Goal: Transaction & Acquisition: Purchase product/service

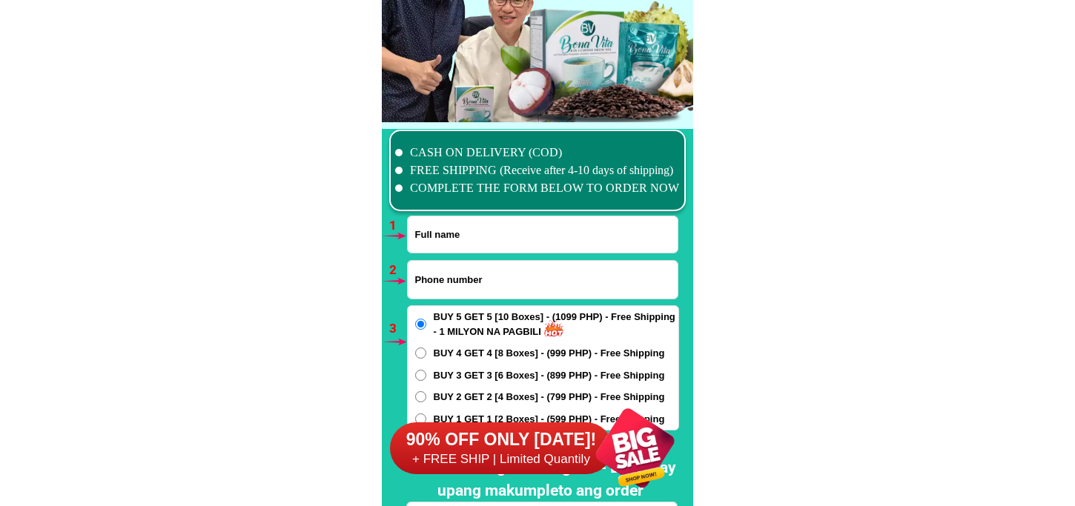
scroll to position [10900, 0]
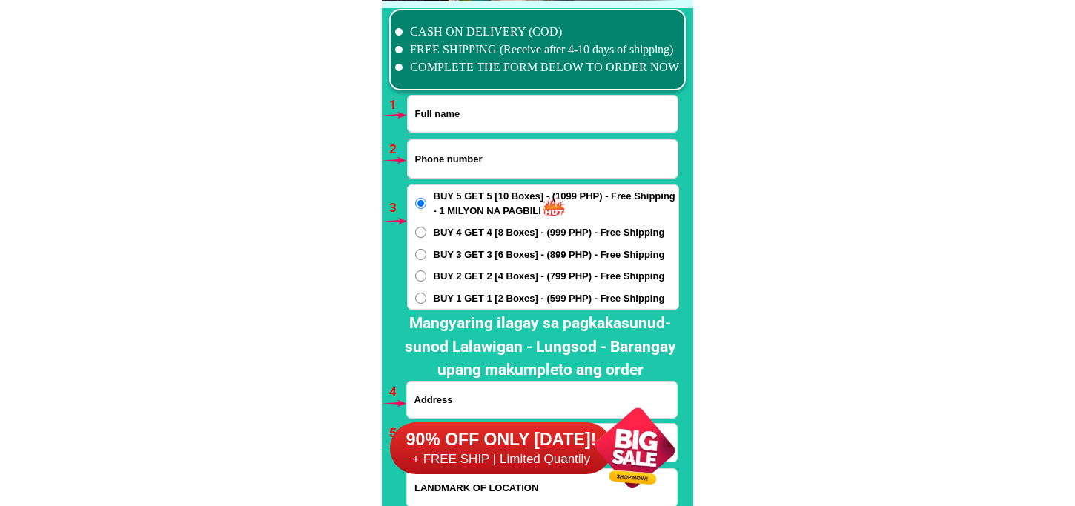
click at [443, 165] on input "Input phone_number" at bounding box center [543, 159] width 270 height 38
paste input "0936.769.208"
drag, startPoint x: 485, startPoint y: 150, endPoint x: 324, endPoint y: 168, distance: 161.9
paste input "O9978493573"
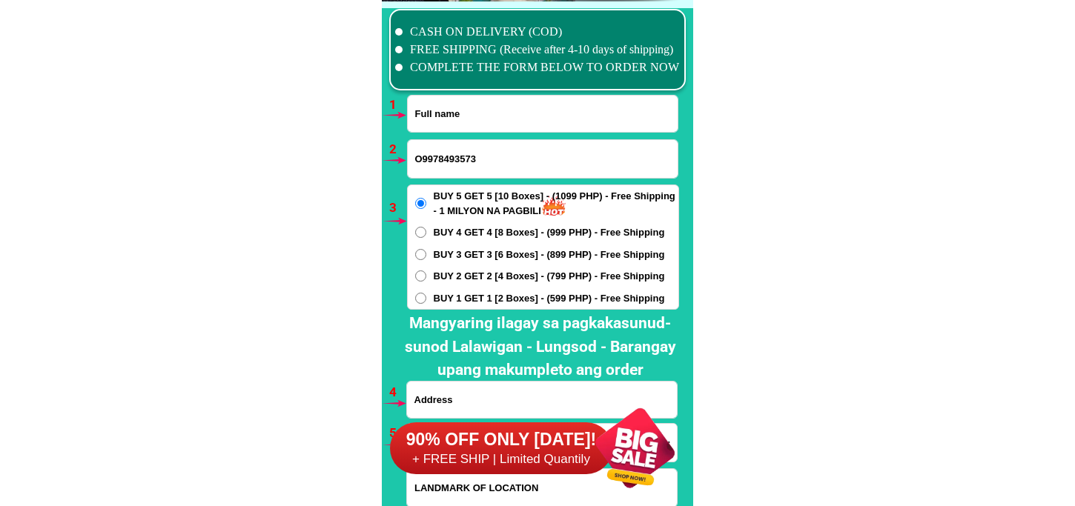
drag, startPoint x: 423, startPoint y: 159, endPoint x: 412, endPoint y: 159, distance: 11.1
click at [412, 159] on input "O9978493573" at bounding box center [543, 159] width 270 height 38
type input "09978493573"
click at [445, 122] on input "Input full_name" at bounding box center [543, 114] width 270 height 36
paste input "[PERSON_NAME]"
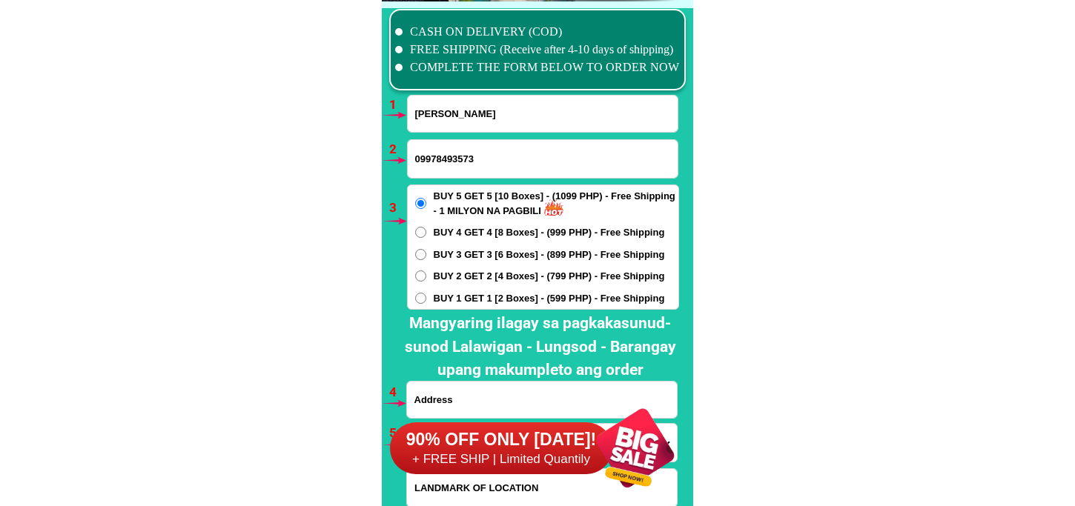
type input "[PERSON_NAME]"
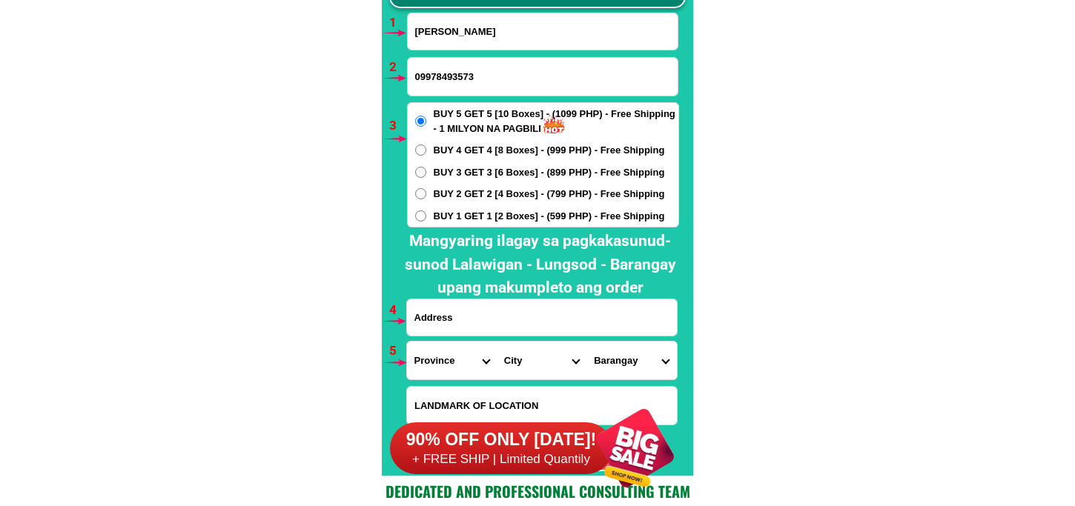
click at [484, 320] on input "Input address" at bounding box center [542, 317] width 270 height 36
paste input "BLK 2 oo7 cherry [GEOGRAPHIC_DATA] cety"
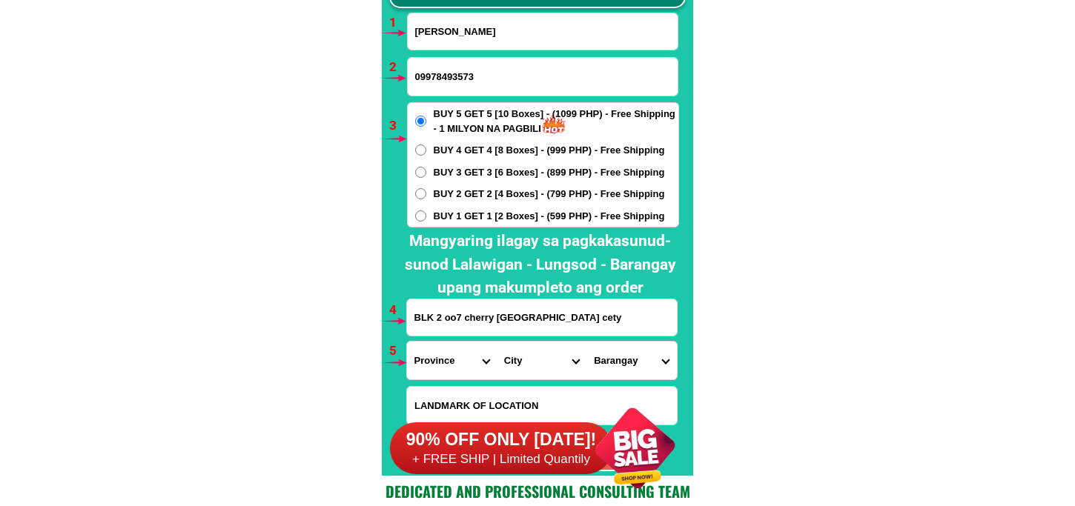
type input "BLK 2 oo7 cherry [GEOGRAPHIC_DATA] cety"
click at [445, 194] on span "BUY 2 GET 2 [4 Boxes] - (799 PHP) - Free Shipping" at bounding box center [549, 194] width 231 height 15
click at [426, 194] on input "BUY 2 GET 2 [4 Boxes] - (799 PHP) - Free Shipping" at bounding box center [420, 193] width 11 height 11
radio input "true"
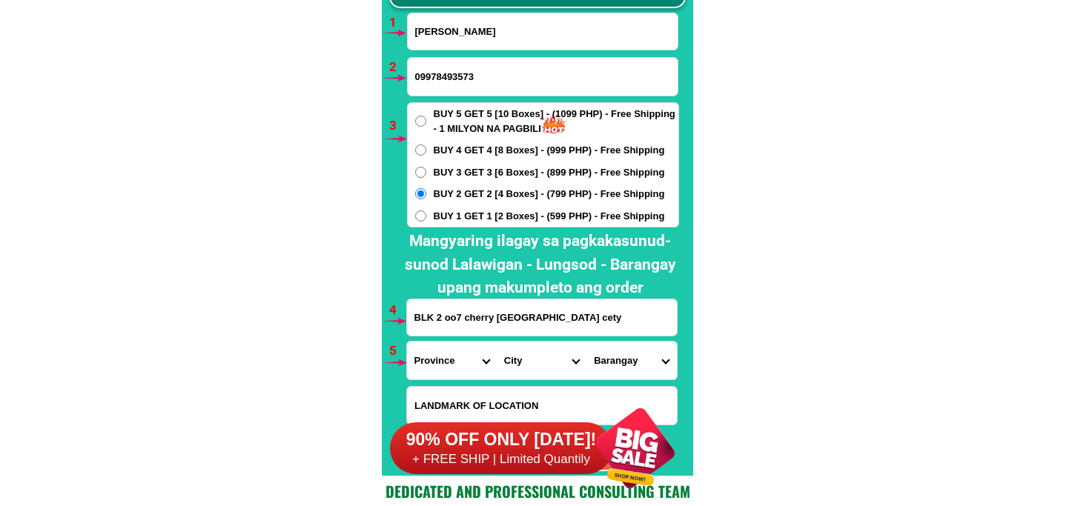
click at [440, 365] on select "Province [GEOGRAPHIC_DATA] [GEOGRAPHIC_DATA] [GEOGRAPHIC_DATA] [GEOGRAPHIC_DATA…" at bounding box center [452, 361] width 90 height 38
select select "63_219"
click at [407, 342] on select "Province [GEOGRAPHIC_DATA] [GEOGRAPHIC_DATA] [GEOGRAPHIC_DATA] [GEOGRAPHIC_DATA…" at bounding box center [452, 361] width 90 height 38
click at [517, 346] on select "City [GEOGRAPHIC_DATA] [GEOGRAPHIC_DATA] [GEOGRAPHIC_DATA] [GEOGRAPHIC_DATA]-ci…" at bounding box center [542, 361] width 90 height 38
select select "63_2195840"
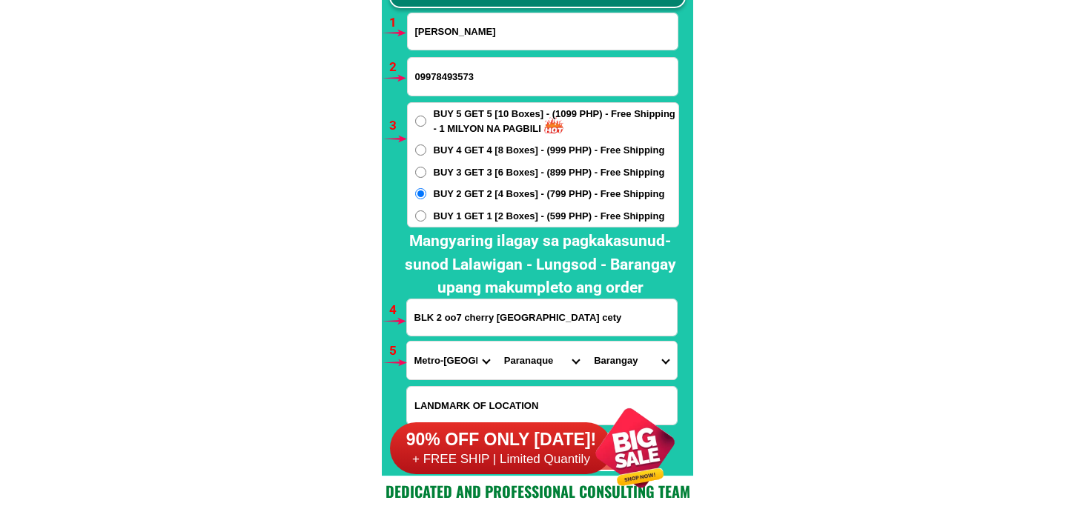
click at [497, 342] on select "City [GEOGRAPHIC_DATA] [GEOGRAPHIC_DATA] [GEOGRAPHIC_DATA] [GEOGRAPHIC_DATA]-ci…" at bounding box center [542, 361] width 90 height 38
click at [613, 363] on select "Barangay B. f. homes Baclaran [GEOGRAPHIC_DATA][PERSON_NAME] [PERSON_NAME][GEOG…" at bounding box center [631, 361] width 90 height 38
select select "63_21958408549"
click at [586, 342] on select "Barangay B. f. homes Baclaran [GEOGRAPHIC_DATA][PERSON_NAME] [PERSON_NAME][GEOG…" at bounding box center [631, 361] width 90 height 38
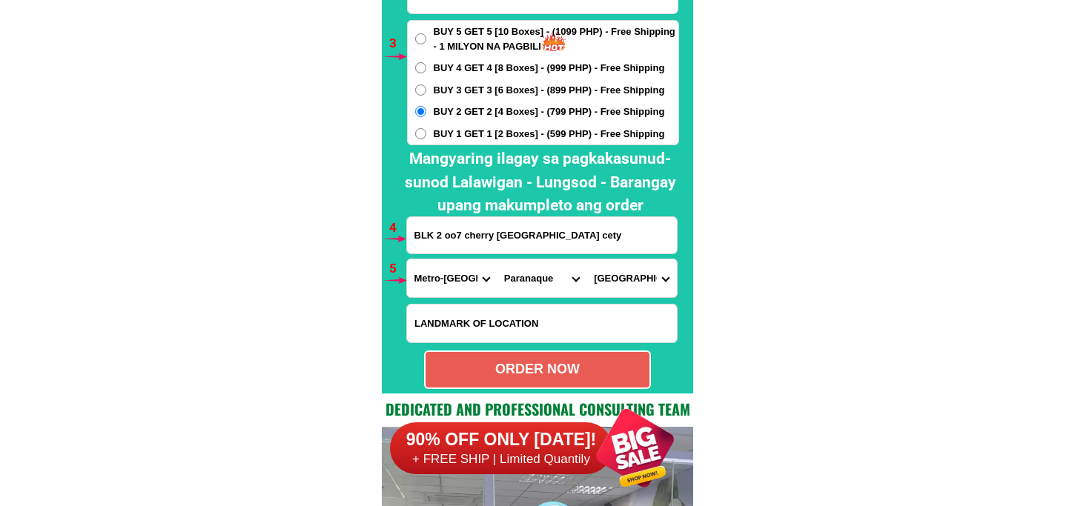
click at [537, 365] on div "ORDER NOW" at bounding box center [537, 370] width 224 height 20
radio input "true"
